Goal: Task Accomplishment & Management: Manage account settings

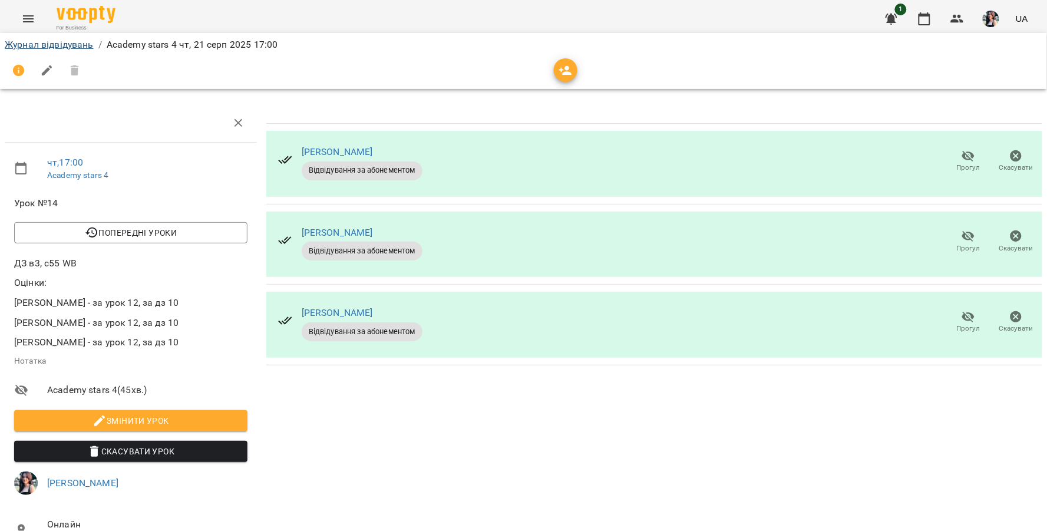
scroll to position [158, 0]
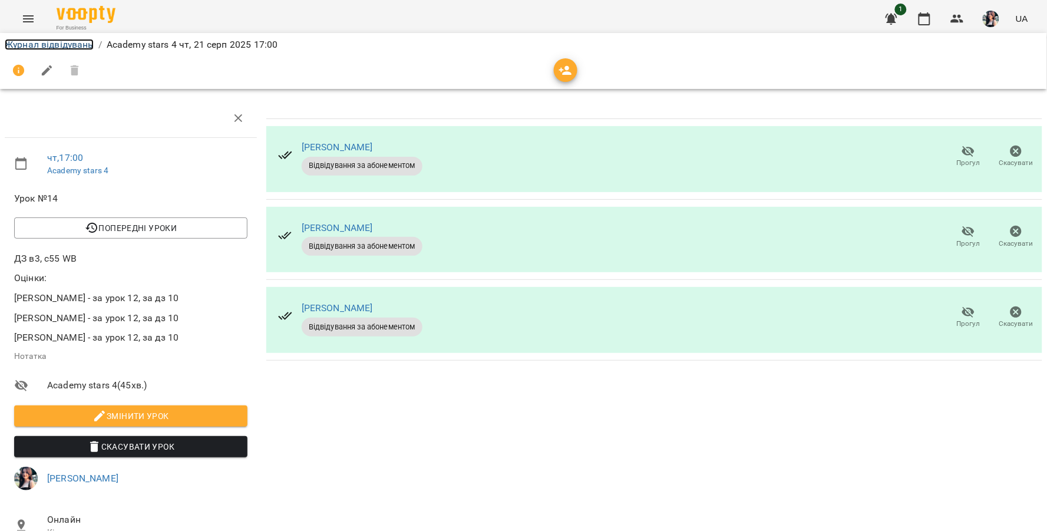
click at [35, 45] on link "Журнал відвідувань" at bounding box center [49, 44] width 89 height 11
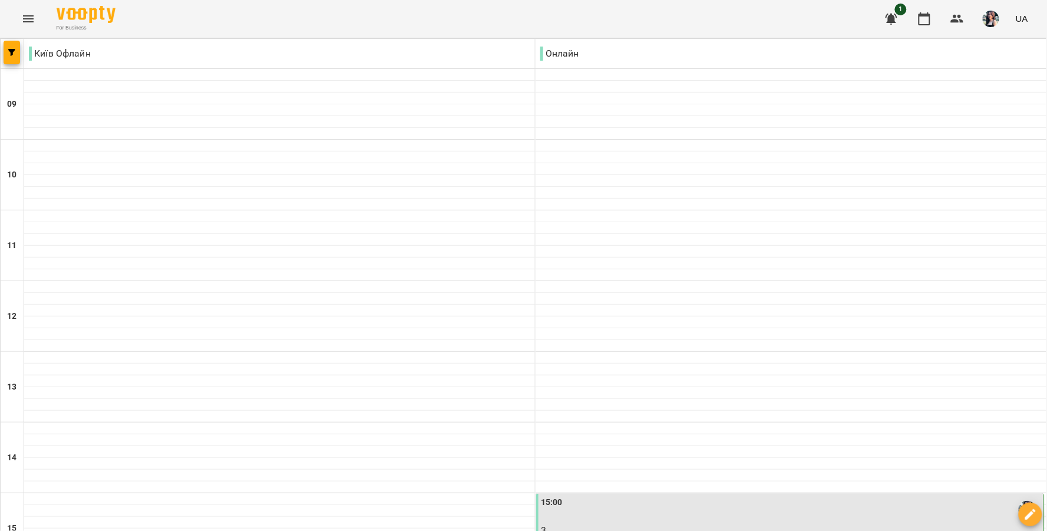
scroll to position [464, 0]
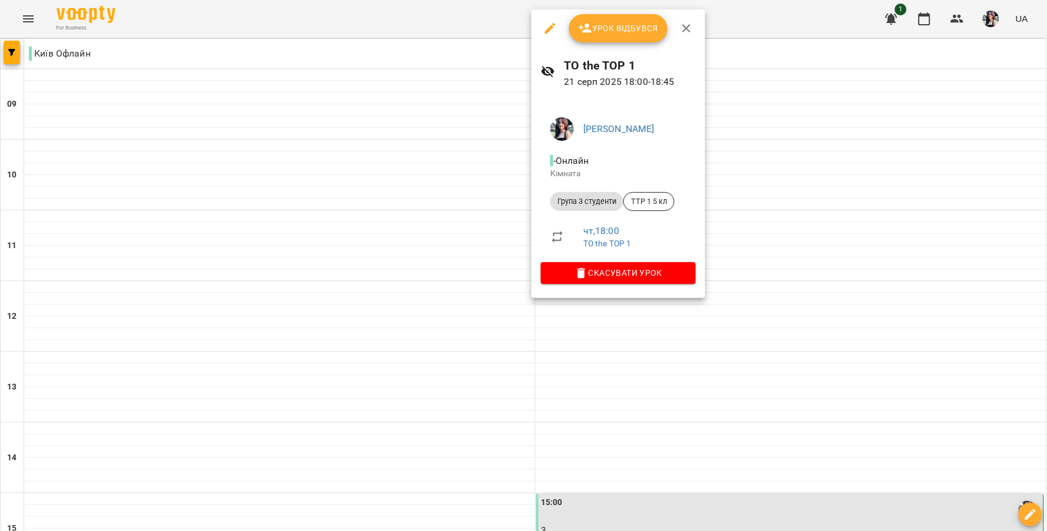
click at [605, 35] on button "Урок відбувся" at bounding box center [618, 28] width 99 height 28
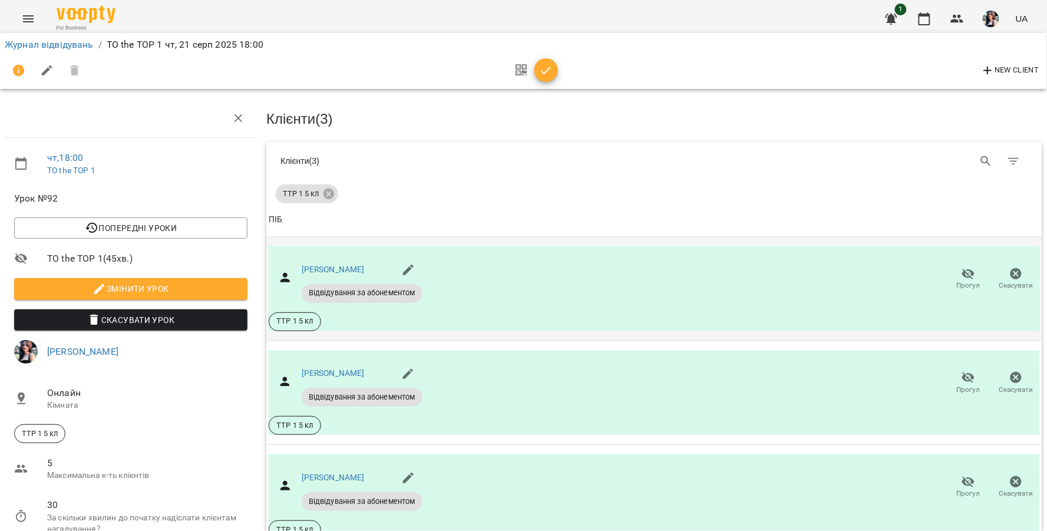
scroll to position [131, 0]
click at [550, 79] on button "button" at bounding box center [546, 70] width 24 height 24
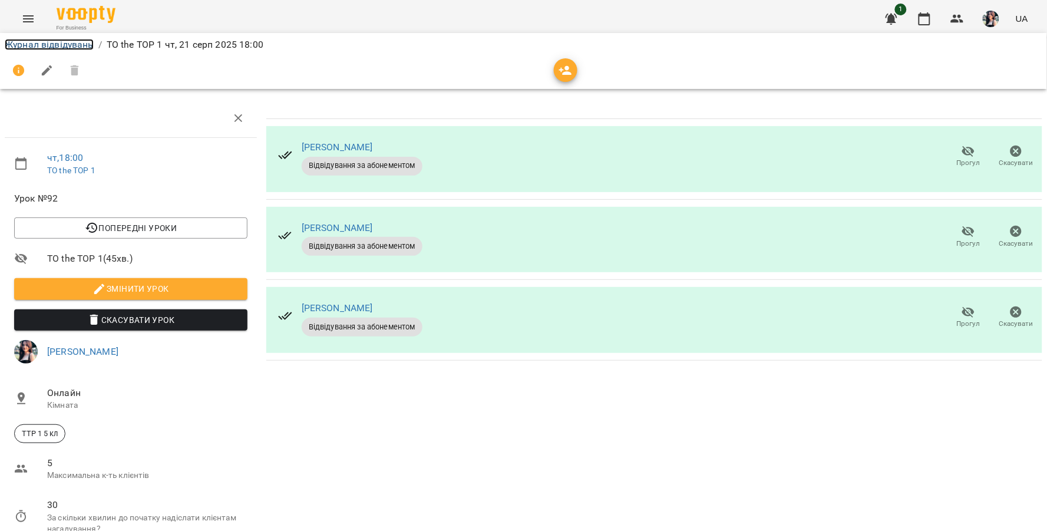
click at [42, 48] on link "Журнал відвідувань" at bounding box center [49, 44] width 89 height 11
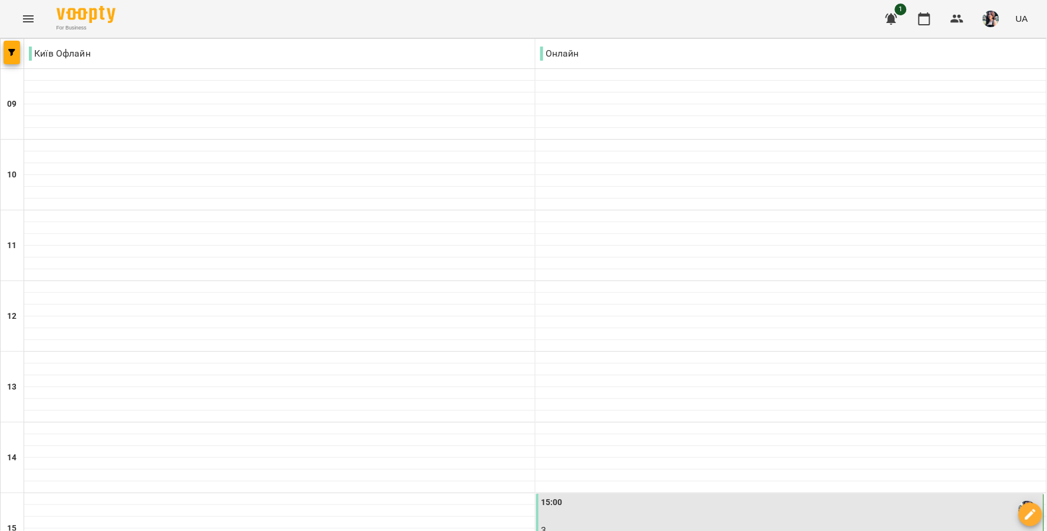
scroll to position [458, 0]
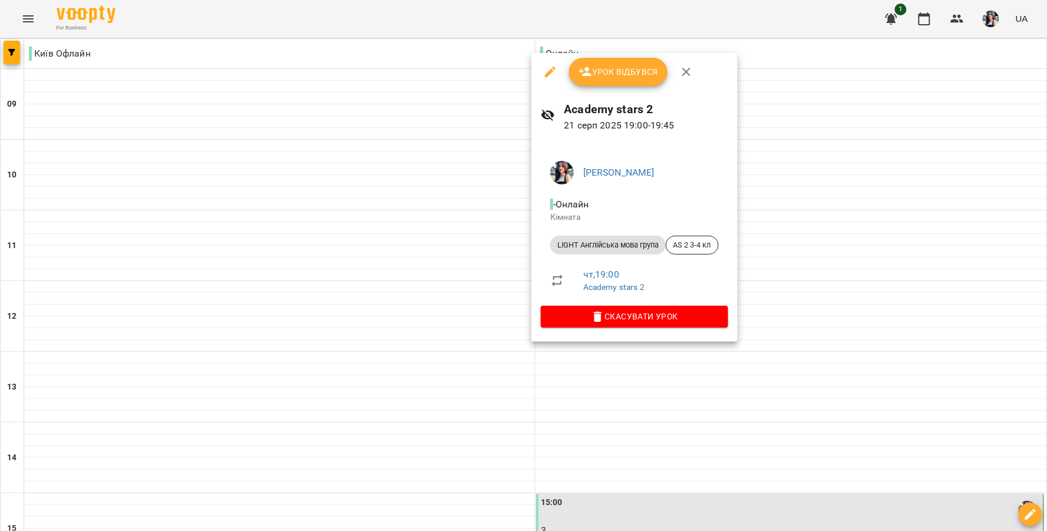
click at [619, 72] on span "Урок відбувся" at bounding box center [619, 72] width 80 height 14
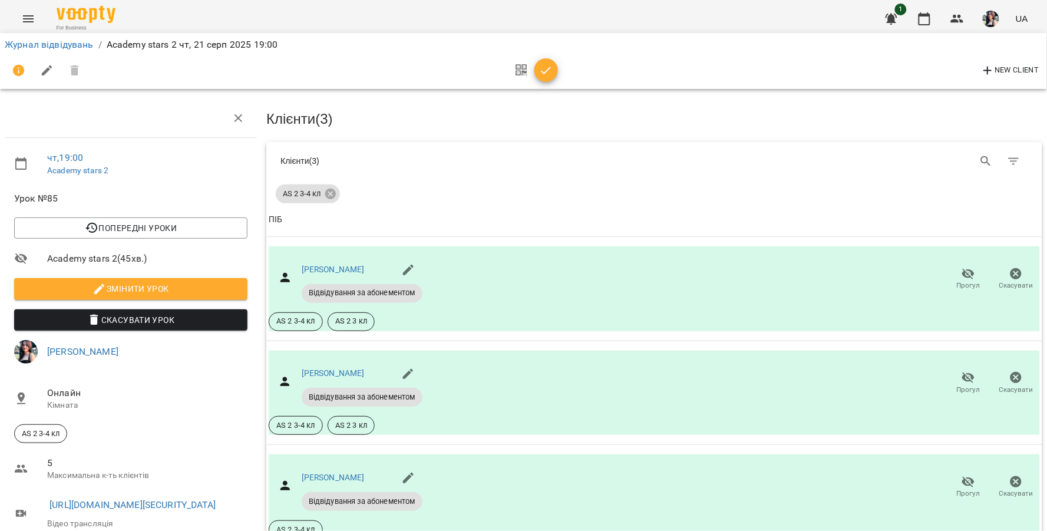
scroll to position [104, 0]
click at [550, 68] on icon "button" at bounding box center [546, 71] width 14 height 14
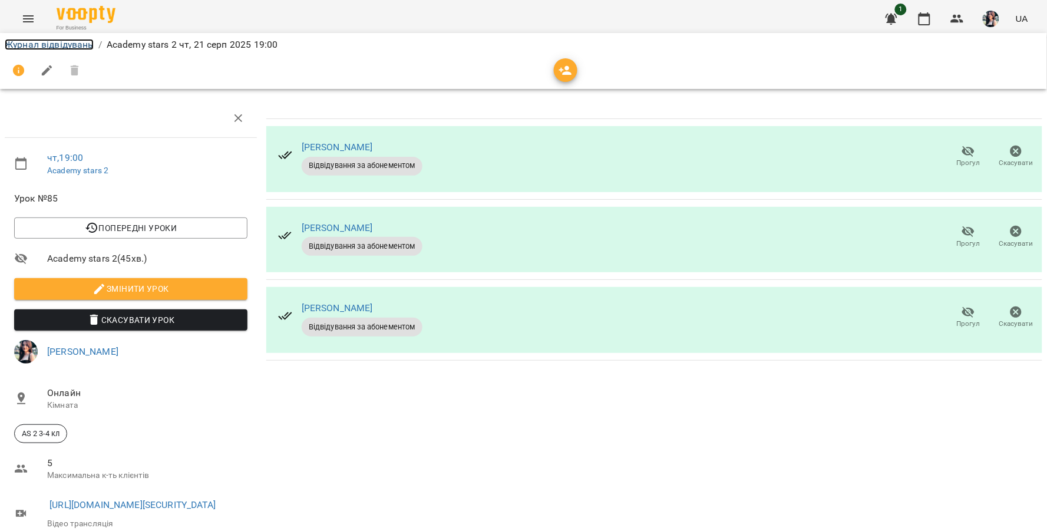
click at [70, 44] on link "Журнал відвідувань" at bounding box center [49, 44] width 89 height 11
